Goal: Download file/media

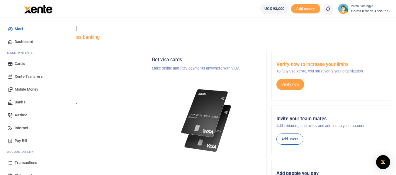
click at [17, 42] on span "Dashboard" at bounding box center [24, 42] width 18 height 6
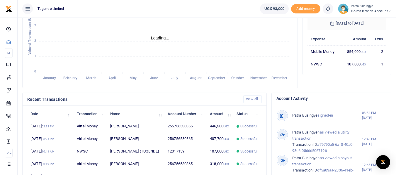
scroll to position [117, 0]
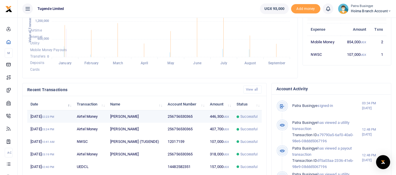
click at [119, 114] on td "[PERSON_NAME]" at bounding box center [135, 117] width 57 height 13
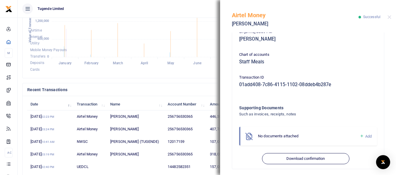
scroll to position [165, 0]
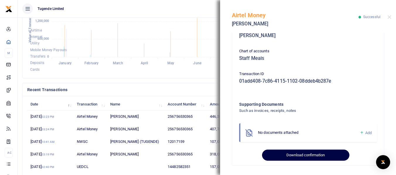
click at [295, 154] on button "Download confirmation" at bounding box center [305, 155] width 87 height 11
